Goal: Communication & Community: Answer question/provide support

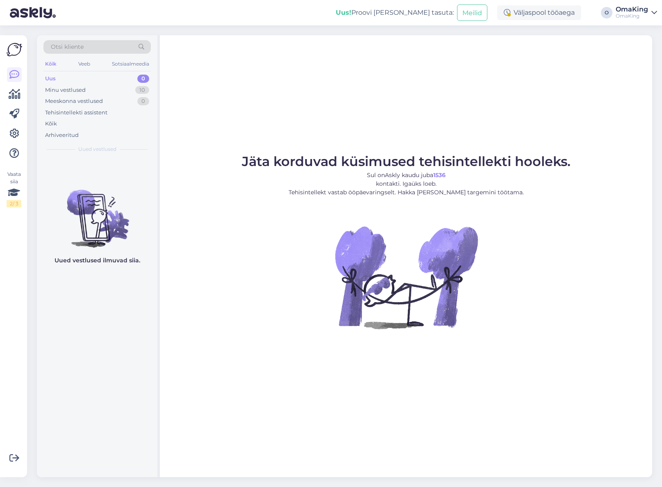
click at [51, 79] on font "Uus" at bounding box center [50, 78] width 11 height 7
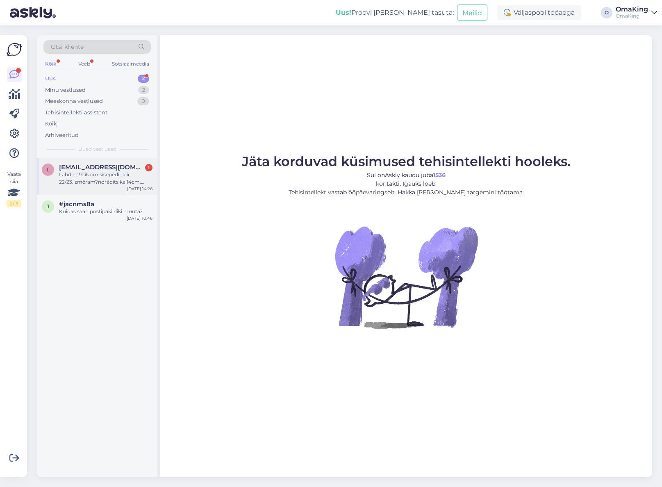
click at [95, 175] on font "Labdien! Cik cm sisepēdiņa ir 22/23.izmēram?norādīts,ka 14cm. Iepriekš sūtīju 2…" at bounding box center [101, 189] width 85 height 36
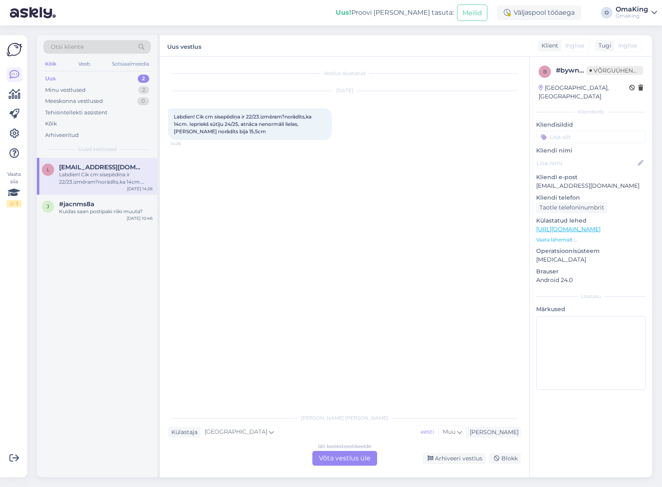
click at [360, 454] on font "Võta vestlus üle" at bounding box center [345, 458] width 52 height 8
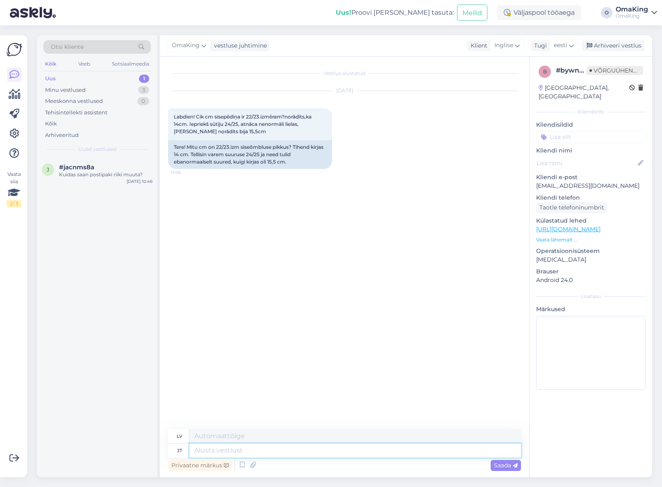
click at [203, 450] on textarea at bounding box center [355, 451] width 332 height 14
click at [211, 451] on textarea at bounding box center [355, 451] width 332 height 14
type textarea "Tere,"
type textarea "Sveiki"
type textarea "Tere,"
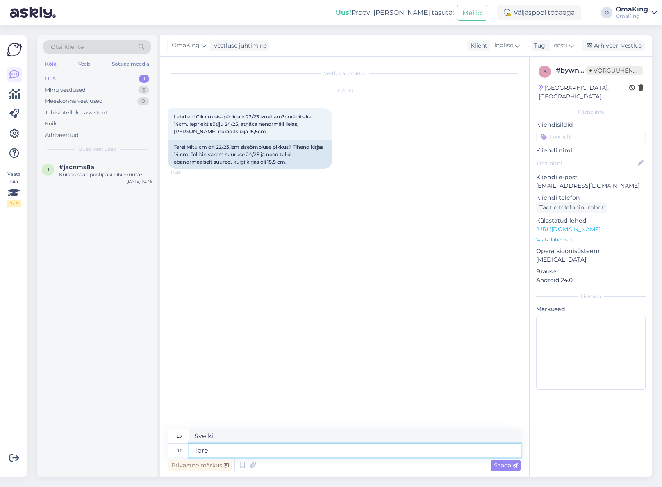
type textarea "Sveiki,"
type textarea "Tere, palun"
type textarea "Sveiki, lūdzu."
type textarea "Tere, palun kirjutage m"
type textarea "Sveiki, lūdzu, rakstiet."
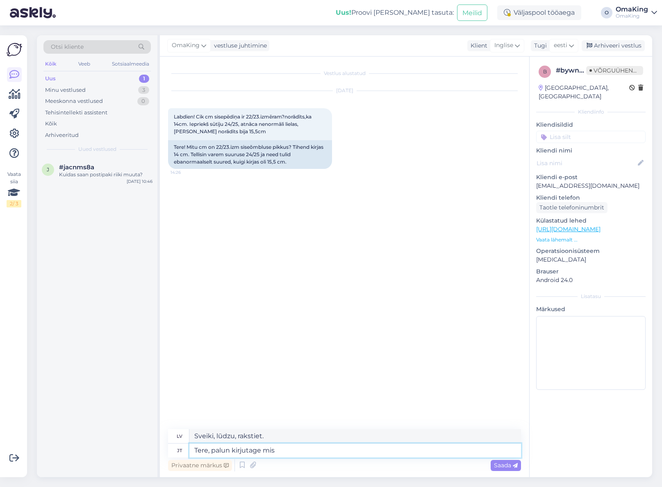
type textarea "Tere, palun kirjutage mis"
type textarea "Sveiki, lūdzu, uzrakstiet, ko"
type textarea "Tere, palun kirjutage mis toodet te"
type textarea "Sveiki, lūdzu, uzrakstiet, kurš produkts"
type textarea "Tere, palun kirjutage mis toodet te m"
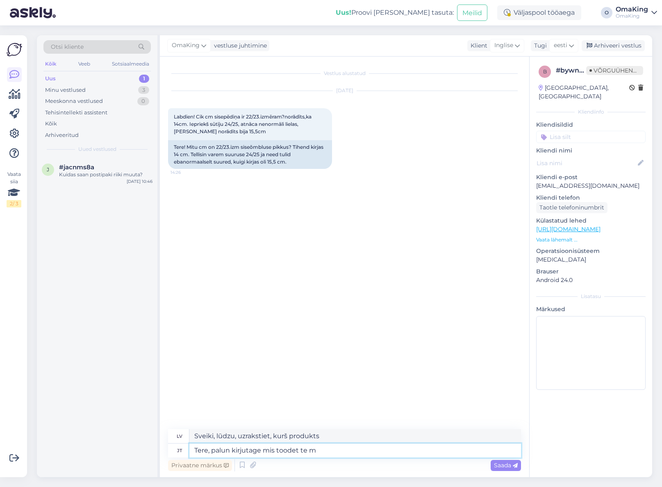
type textarea "Sveiki, lūdzu, uzrakstiet, kādu produktu jūs"
type textarea "Tere, palun kirjutage mis toodet te mõtlete siu"
type textarea "Sveiki, lūdzu, uzrakstiet, par kuru produktu jūs domājat."
type textarea "Tere, palun kirjutage mis toodet te mõtlete siuis"
type textarea "Sveiki, lūdzu, ierakstiet šeit, par kuru produktu jūs domājat."
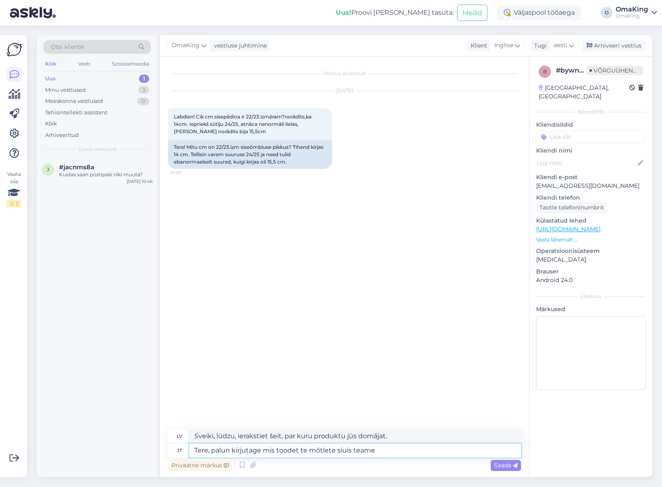
type textarea "Tere, palun kirjutage mis toodet te mõtlete siuis teame"
type textarea "Sveiki, lūdzu, uzrakstiet, par kuru produktu jūs domājat, lai mēs zinātu."
type textarea "Tere, palun kirjutage mis toodet te mõtlete siuis teame vaadata"
type textarea "Sveiki, lūdzu, uzrakstiet, par kuru produktu domājat, lai mēs varētu to apskatī…"
click at [344, 451] on textarea "Tere, palun kirjutage mis toodet te mõtlete siuis teame vaadata" at bounding box center [355, 451] width 332 height 14
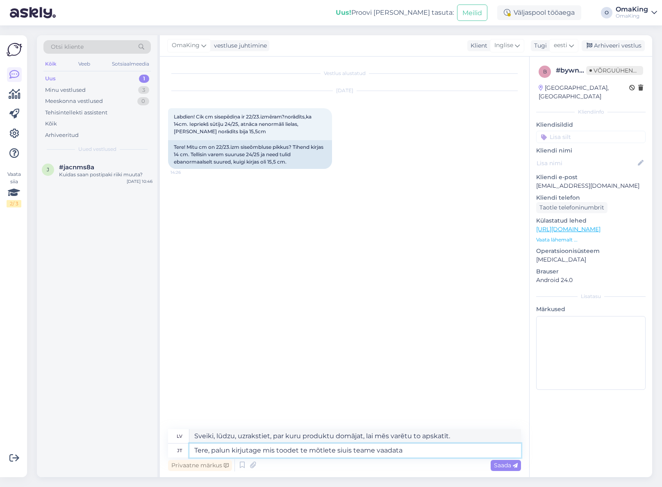
type textarea "Tere, palun kirjutage mis toodet te mõtlete siis teame vaadata"
type textarea "Sveiki, lūdzu, uzrakstiet, par kādu produktu domājat, lai mēs varētu to apskatī…"
click at [398, 449] on textarea "Tere, palun kirjutage mis toodet te mõtlete siis teame vaadata" at bounding box center [355, 451] width 332 height 14
type textarea "Tere, palun kirjutage mis toodet te mõtlete siis teame vaadata pikkuse ü"
type textarea "Sveiki, lūdzu, uzrakstiet, par kuru produktu domājat, lai mēs varētu pārbaudīt …"
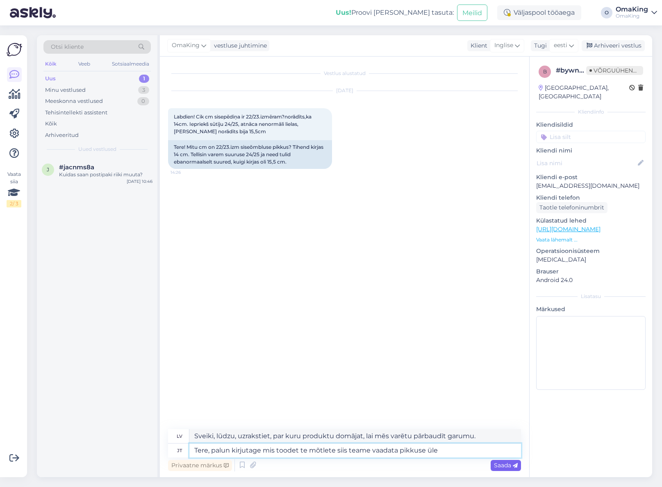
type textarea "Tere, palun kirjutage mis toodet te mõtlete siis teame vaadata pikkuse üle"
click at [498, 465] on font "Saada" at bounding box center [502, 465] width 17 height 7
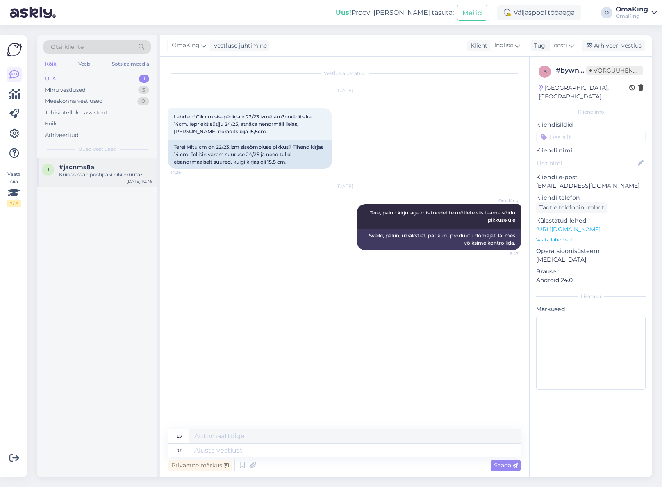
click at [61, 167] on font "#jacnms8a" at bounding box center [76, 167] width 35 height 8
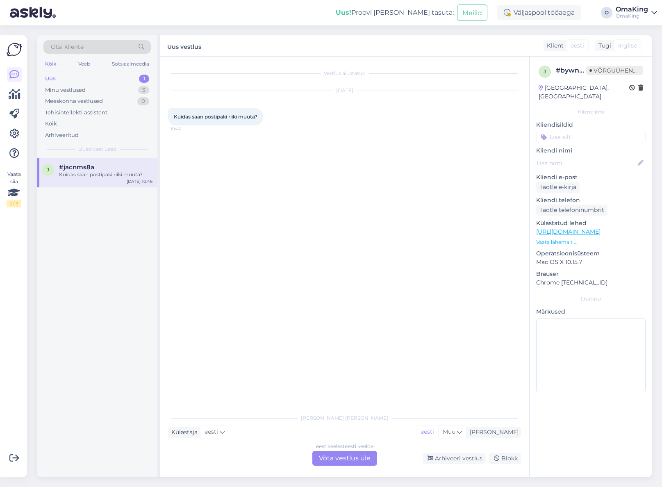
click at [345, 458] on font "Võta vestlus üle" at bounding box center [345, 458] width 52 height 8
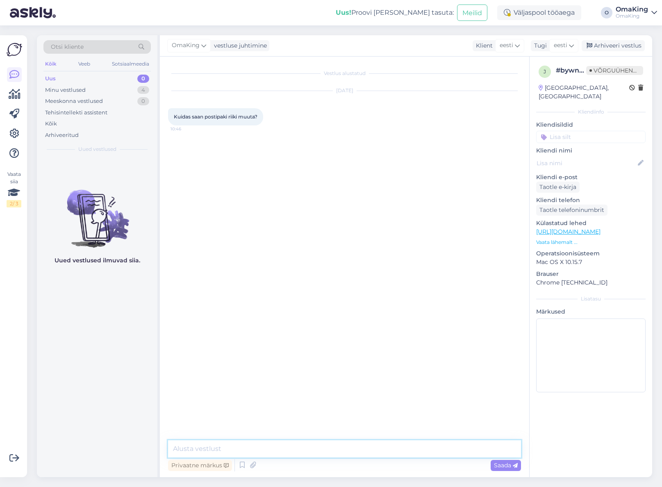
click at [246, 449] on textarea at bounding box center [344, 448] width 353 height 17
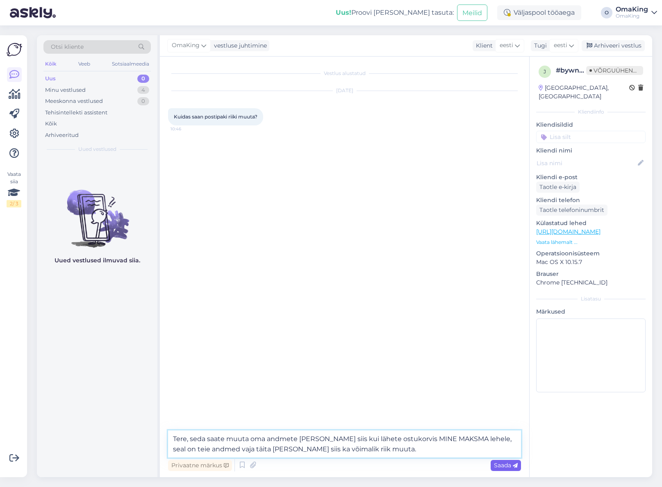
type textarea "Tere, seda saate muuta oma andmete [PERSON_NAME] siis kui lähete ostukorvis MIN…"
click at [494, 461] on div "Saada" at bounding box center [506, 465] width 30 height 11
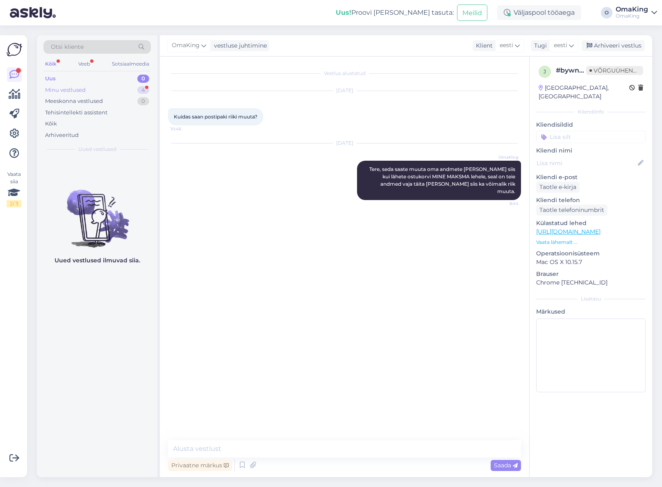
click at [64, 87] on font "Minu vestlused" at bounding box center [65, 90] width 41 height 7
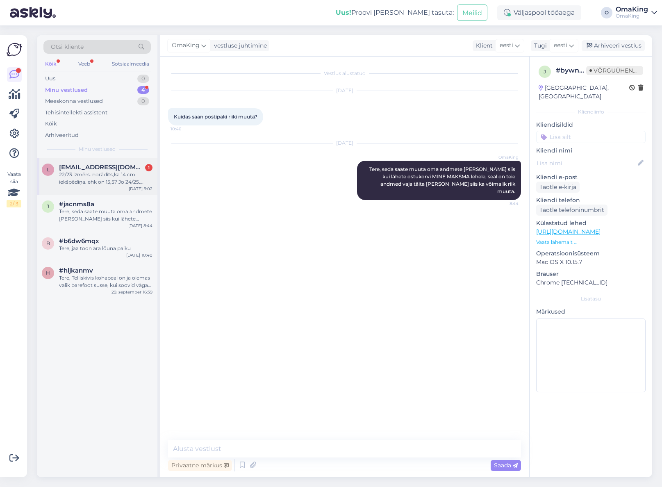
click at [93, 179] on font "22/23.izmērs. norādīts,ka 14 cm iekšpēdiņa. ehk on 15,5? Jo 24/25. Galīgi mitte…" at bounding box center [101, 181] width 84 height 21
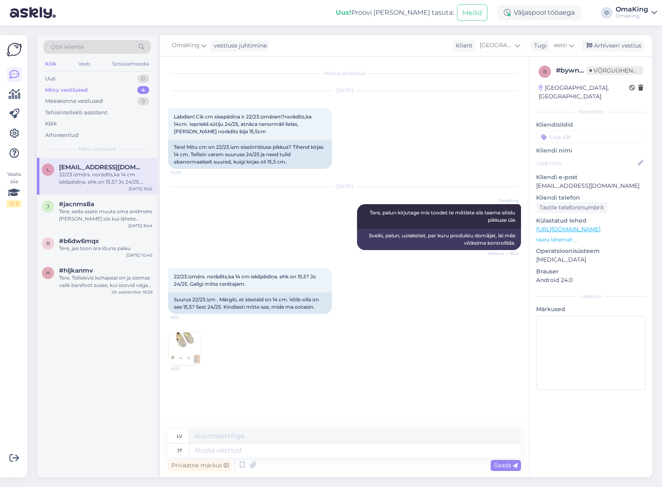
click at [184, 342] on img at bounding box center [185, 348] width 33 height 33
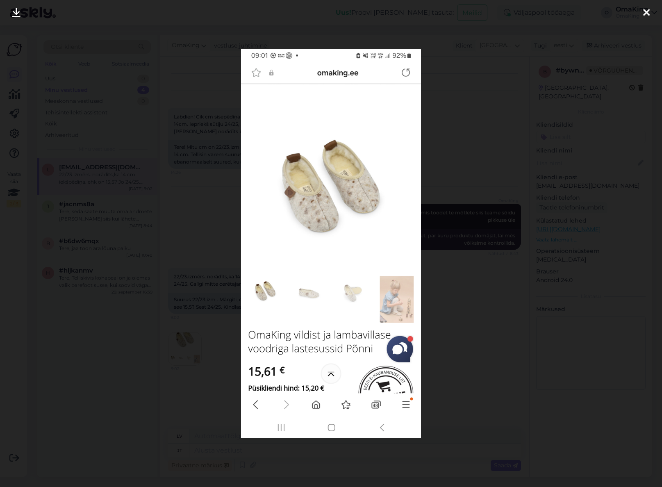
click at [646, 12] on icon at bounding box center [646, 13] width 7 height 11
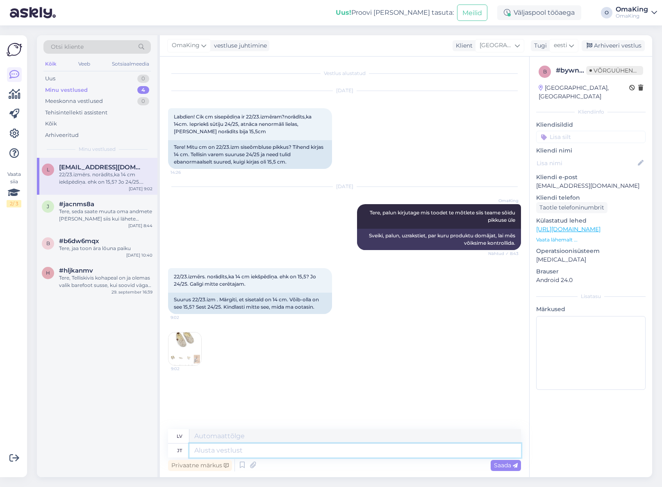
click at [199, 453] on textarea at bounding box center [355, 451] width 332 height 14
click at [232, 450] on textarea at bounding box center [355, 451] width 332 height 14
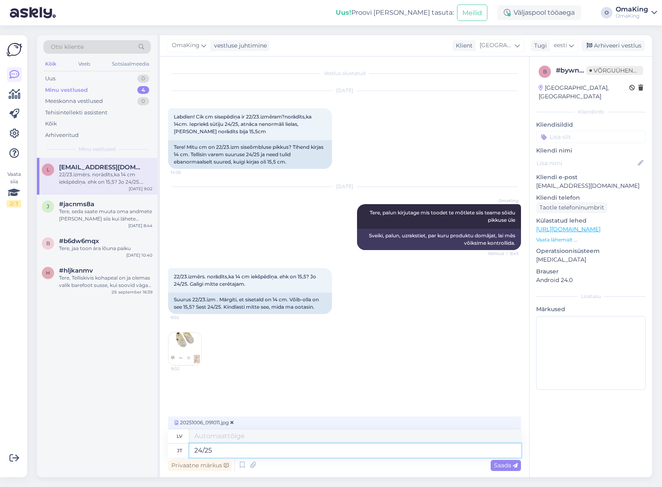
type textarea "24/25"
type textarea "24/25 on k"
type textarea "24/25 ir"
type textarea "24/25 on [PERSON_NAME]"
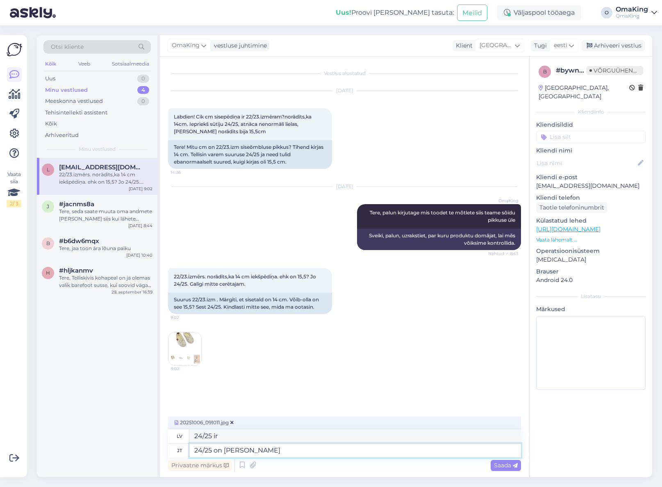
type textarea "24/25 ir labi"
type textarea "24/25 on [PERSON_NAME] 15,5cm"
type textarea "24/25 ir 15,5 cm."
type textarea "24/25 on [PERSON_NAME] 15,5cm, se"
type textarea "24/25 ir 15,5 cm,"
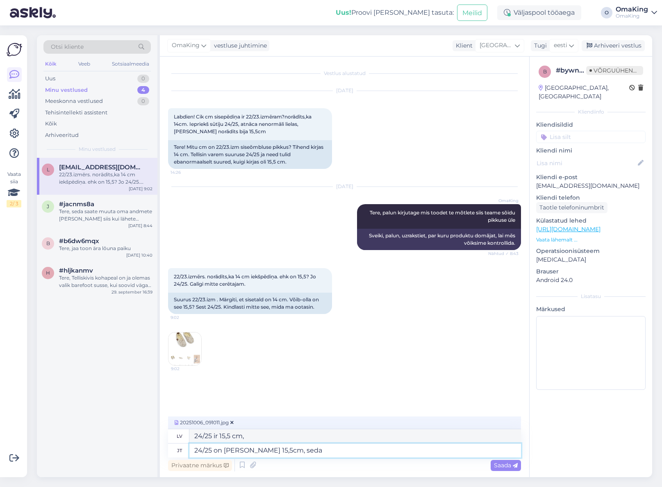
type textarea "24/25 on [PERSON_NAME] 15,5cm, seda e"
type textarea "24/25 ir 15,5 cm, tas [PERSON_NAME]."
type textarea "24/25 on [PERSON_NAME] 15,5cm, [PERSON_NAME] m"
type textarea "24/25 ir 15,5 cm, bet ne"
type textarea "24/25 on [PERSON_NAME] 15,5cm, [PERSON_NAME] mõõdeta"
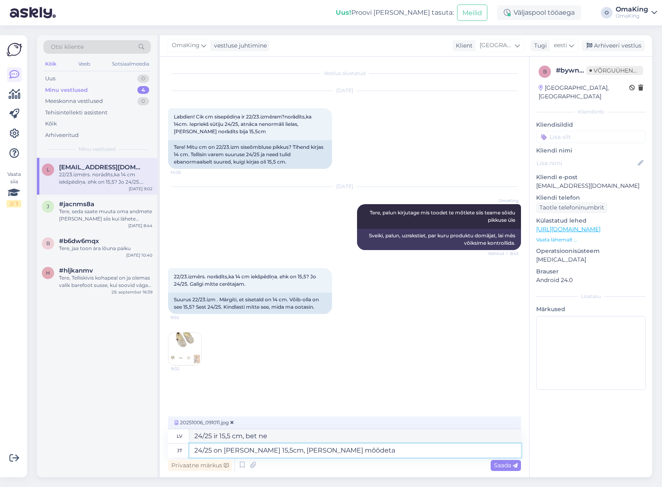
type textarea "24/25 ir 15,5 cm, tas nav mērīts."
type textarea "24/25 on [PERSON_NAME] 15,5cm, [PERSON_NAME] mõõdeta nii"
type textarea "24/25 ir 15,5 cm, to nemēra šādi."
type textarea "24/25 on [PERSON_NAME] 15,5cm, [PERSON_NAME] mõõdeta nii t"
type textarea "24/25 ir 15,5 cm, to nemēra [PERSON_NAME]."
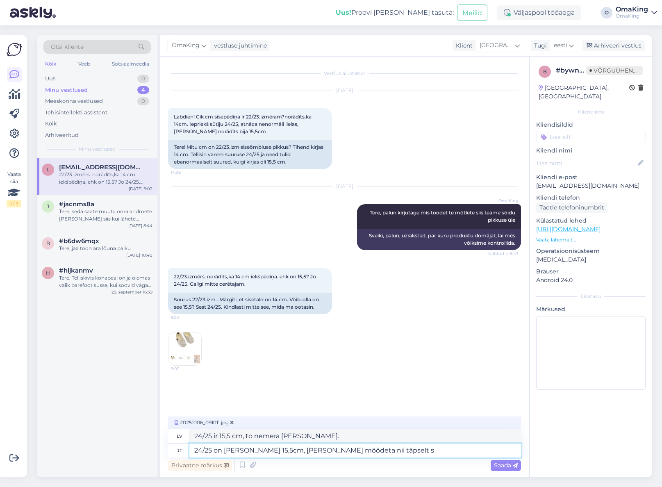
type textarea "24/25 on [PERSON_NAME] 15,5cm, [PERSON_NAME] mõõdeta nii täpselt se"
type textarea "24/25 ir 15,5 cm, tas nav tik precīzi izmērīts."
type textarea "24/25 on [PERSON_NAME] 15,5cm, [PERSON_NAME] mõõdeta nii täpselt seal o"
type textarea "24/25 ir 15,5 cm, tas tur nav tik precīzi izmērīts."
type textarea "24/25 on [PERSON_NAME] 15,5cm, [PERSON_NAME] mõõdeta nii täpselt seal ongi n"
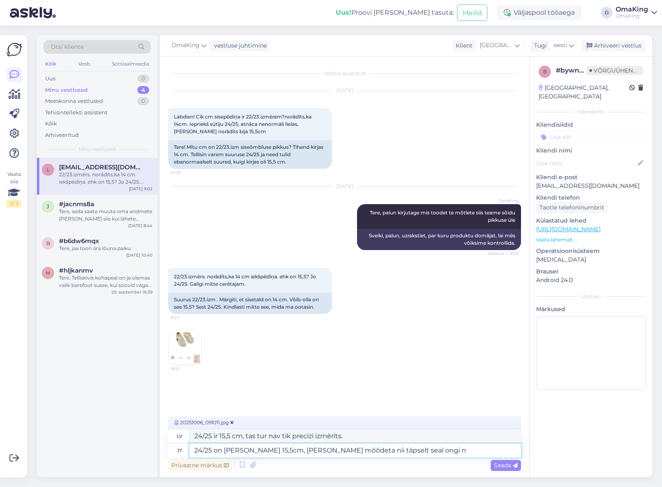
type textarea "24/25 ir 15,5 cm, tas nav tik precīzi izmērīts, tas [PERSON_NAME]."
type textarea "24/25 on [PERSON_NAME] 15,5cm, [PERSON_NAME] mõõdeta nii täpselt seal ongi natu…"
type textarea "24/25 ir 15,5 cm, tas nav tik precīzi izmērīts, tur ir nedaudz."
type textarea "24/25 on [PERSON_NAME] 15,5cm, [PERSON_NAME] mõõdeta nii täpselt seal ongi natu…"
type textarea "24/25 ir 15,5 cm, tas nav tik precīzi izmērīts, tur ir nedaudz vietas."
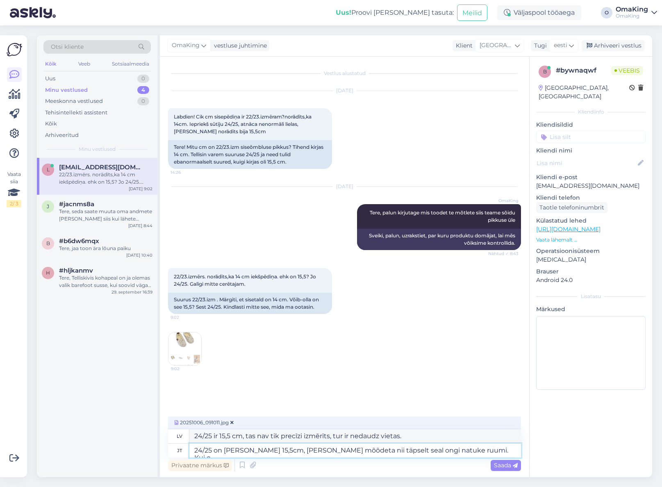
type textarea "24/25 on [PERSON_NAME] 15,5cm, [PERSON_NAME] mõõdeta nii täpselt seal ongi natu…"
type textarea "24/25 ir 15,5 cm, tas nav tik precīzi izmērīts, ir nedaudz vietas. Ja"
type textarea "24/25 on [PERSON_NAME] 15,5cm, [PERSON_NAME] mõõdeta nii täpselt seal ongi natu…"
type textarea "24/25 ir 15,5 cm, tas nav tik precīzi izmērīts, ir nedaudz vietas. Ja jūs..."
type textarea "24/25 on [PERSON_NAME] 15,5cm, [PERSON_NAME] mõõdeta nii täpselt seal ongi natu…"
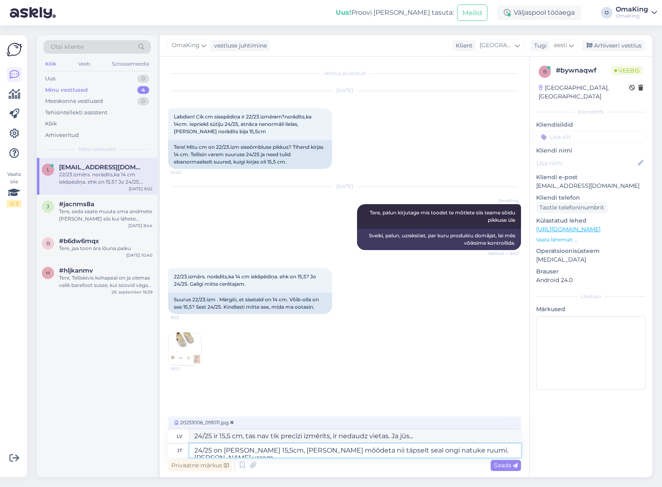
type textarea "24/25 ir 15,5 cm, tas nav tik precīzi izmērīts, ir nedaudz vietas. Ja esi vārna"
type textarea "24/25 on [PERSON_NAME] 15,5cm, [PERSON_NAME] mõõdeta nii täpselt seal ongi natu…"
type textarea "24/25 ir 15,5 cm, tas nav tik precīzi izmērīts, ir nedaudz vietas. Ja esat to d…"
type textarea "24/25 on [PERSON_NAME] 15,5cm, [PERSON_NAME] mõõdeta nii täpselt seal ongi natu…"
type textarea "24/25 ir 15,5 cm, tas nav tik precīzi izmērīts, tur ir nedaudz vietas. [PERSON_…"
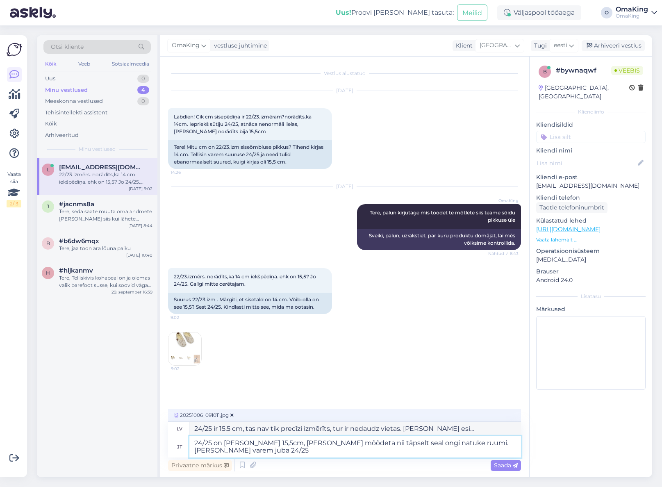
type textarea "24/25 on [PERSON_NAME] 15,5cm, [PERSON_NAME] mõõdeta nii täpselt seal ongi natu…"
type textarea "24/25 ir 15,5 cm, tas nav tik precīzi izmērīts, tur ir nedaudz vietas. [PERSON_…"
type textarea "24/25 on [PERSON_NAME] 15,5cm, [PERSON_NAME] mõõdeta nii täpselt seal ongi natu…"
type textarea "24/25 ir 15,5 cm, tas nav tik precīzi izmērīts, ir nedaudz vietas. Ja esat jau …"
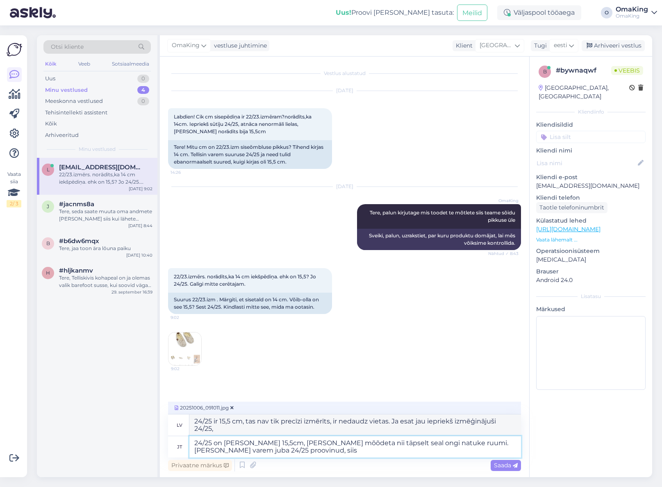
type textarea "24/25 on [PERSON_NAME] 15,5cm, [PERSON_NAME] mõõdeta nii täpselt seal ongi natu…"
type textarea "24/25 ir 15,5 cm, tas nav tik precīzi izmērīts, tur ir nedaudz vietas. Ja esat …"
type textarea "24/25 on [PERSON_NAME] 15,5cm, [PERSON_NAME] mõõdeta nii täpselt seal ongi natu…"
type textarea "24/25 ir 15,5 cm, tas nav tik precīzi izmērīts, tur ir nedaudz vietas. Ja esat …"
type textarea "24/25 on [PERSON_NAME] 15,5cm, [PERSON_NAME] mõõdeta nii täpselt seal ongi natu…"
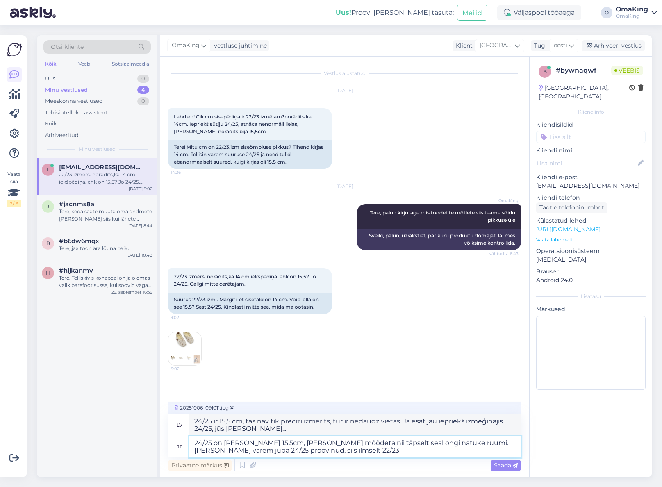
type textarea "24/25 ir 15,5 cm, tas nav tik precīzi izmērīts, tur ir nedaudz vietas. Ja esi j…"
type textarea "24/25 on [PERSON_NAME] 15,5cm, [PERSON_NAME] mõõdeta nii täpselt seal ongi natu…"
type textarea "24/25 ir 15,5 cm, tas nav tik precīzi izmērīts, tur ir nedaudz vietas. Ja esat …"
type textarea "24/25 on [PERSON_NAME] 15,5cm, [PERSON_NAME] mõõdeta nii täpselt seal ongi natu…"
type textarea "24/25 ir 15,5 cm, tas nav tik precīzi izmērīts, tur ir nedaudz vietas. Ja esat …"
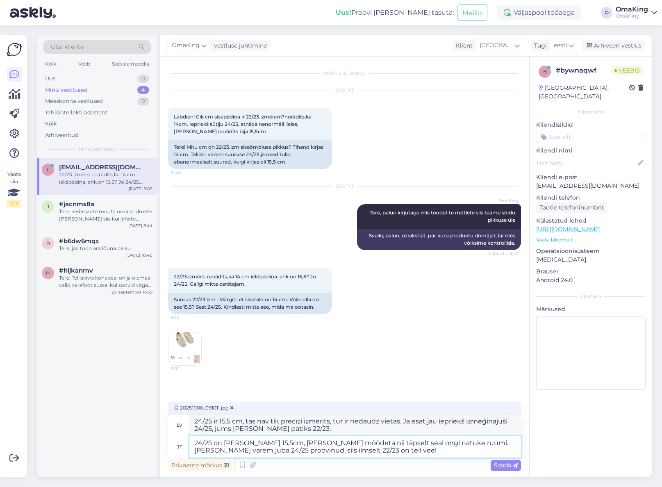
type textarea "24/25 on [PERSON_NAME] 15,5cm, [PERSON_NAME] mõõdeta nii täpselt seal ongi natu…"
type textarea "24/25 ir 15,5 cm, tas nav tik precīzi izmērīts, tur ir nedaudz vietas. Ja iepri…"
type textarea "24/25 on [PERSON_NAME] 15,5cm, [PERSON_NAME] mõõdeta nii täpselt seal ongi natu…"
type textarea "24/25 ir 15,5 cm, tas nav tik precīzi izmērīts, tur ir nedaudz vietas. [PERSON_…"
type textarea "24/25 on [PERSON_NAME] 15,5cm, [PERSON_NAME] mõõdeta nii täpselt seal ongi natu…"
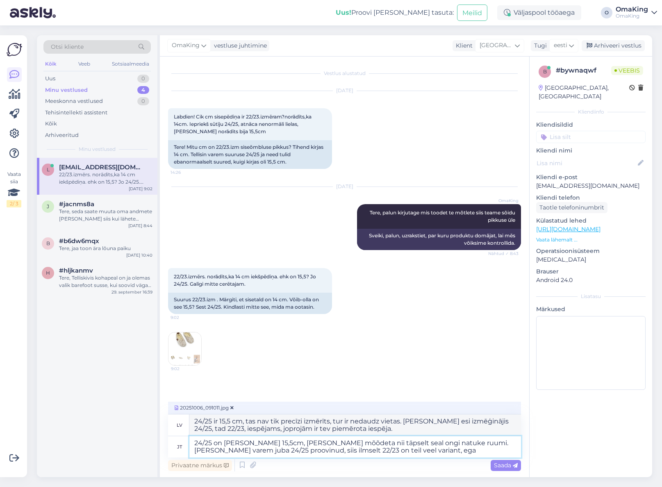
type textarea "24/25 ir 15,5 cm, tas nav tik precīzi izmērīts, tur ir nedaudz vietas. [PERSON_…"
type textarea "24/25 on [PERSON_NAME] 15,5cm, [PERSON_NAME] mõõdeta nii täpselt seal ongi natu…"
type textarea "24/25 ir 15,5 cm, tas nav tik precīzi izmērīts, tur ir nedaudz vietas. Ja esi j…"
type textarea "24/25 on [PERSON_NAME] 15,5cm, [PERSON_NAME] mõõdeta nii täpselt seal ongi natu…"
type textarea "24/25 ir 15,5 cm, tas nav tik precīzi izmērīts, tur ir nedaudz vietas. Ja esat …"
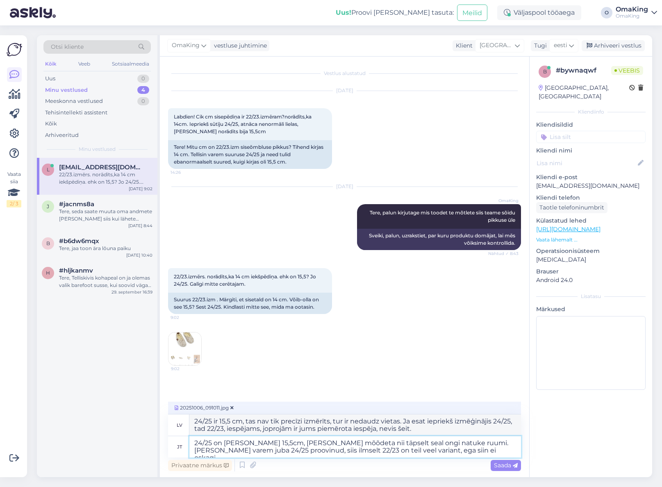
type textarea "24/25 on [PERSON_NAME] 15,5cm, [PERSON_NAME] mõõdeta nii täpselt seal ongi natu…"
type textarea "24/25 ir 15,5 cm, tas nav tik precīzi izmērīts, tur ir nedaudz vietas. [PERSON_…"
type textarea "24/25 on [PERSON_NAME] 15,5cm, [PERSON_NAME] mõõdeta nii täpselt seal ongi natu…"
type textarea "24/25 ir 15,5 cm, tas nav tik precīzi izmērīts, tur ir nedaudz vietas. [PERSON_…"
type textarea "24/25 on [PERSON_NAME] 15,5cm, [PERSON_NAME] mõõdeta nii täpselt seal ongi natu…"
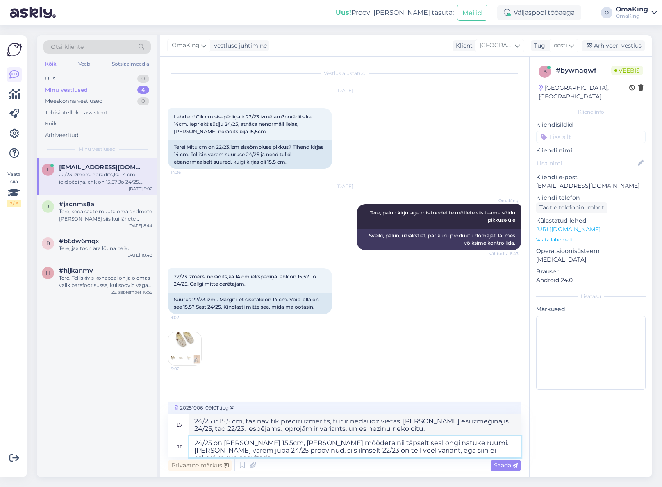
type textarea "24/25 ir 15,5 cm, tas nav tik precīzi izmērīts, tur ir nedaudz vietas. [PERSON_…"
type textarea "24/25 on [PERSON_NAME] 15,5cm, [PERSON_NAME] mõõdeta nii täpselt seal ongi natu…"
click at [510, 465] on font "Saada" at bounding box center [502, 465] width 17 height 7
